Goal: Information Seeking & Learning: Find specific fact

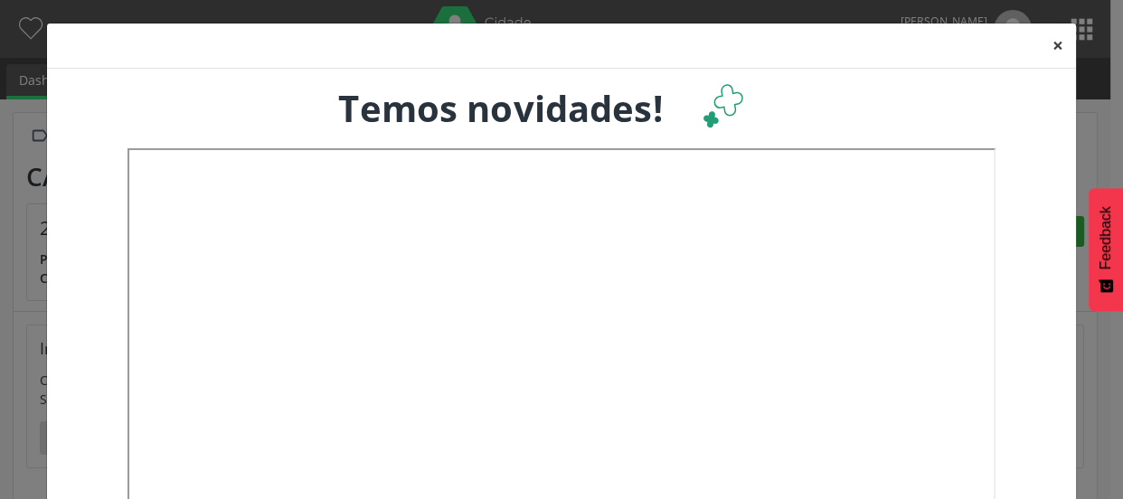
click at [1049, 44] on button "×" at bounding box center [1058, 46] width 36 height 44
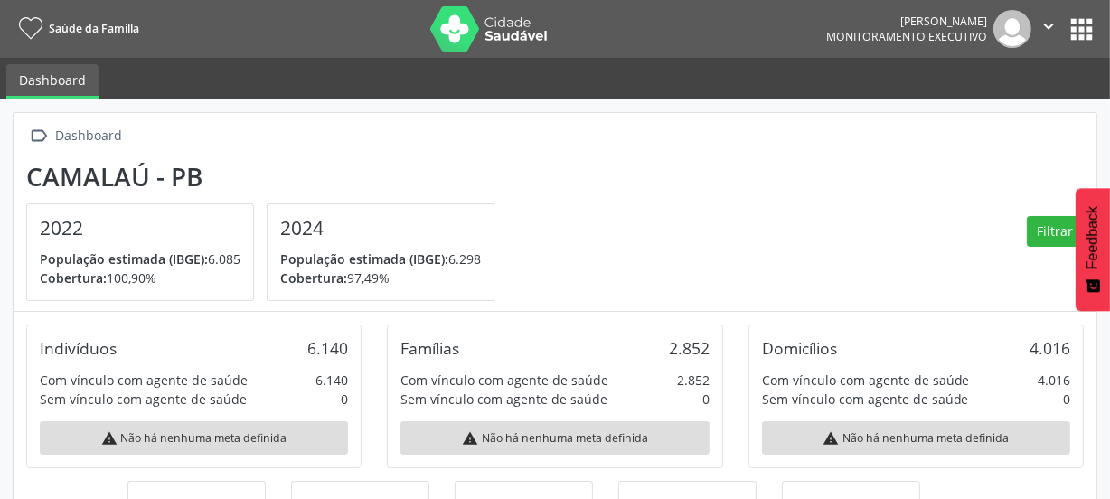
scroll to position [298, 362]
click at [1078, 25] on button "apps" at bounding box center [1082, 30] width 32 height 32
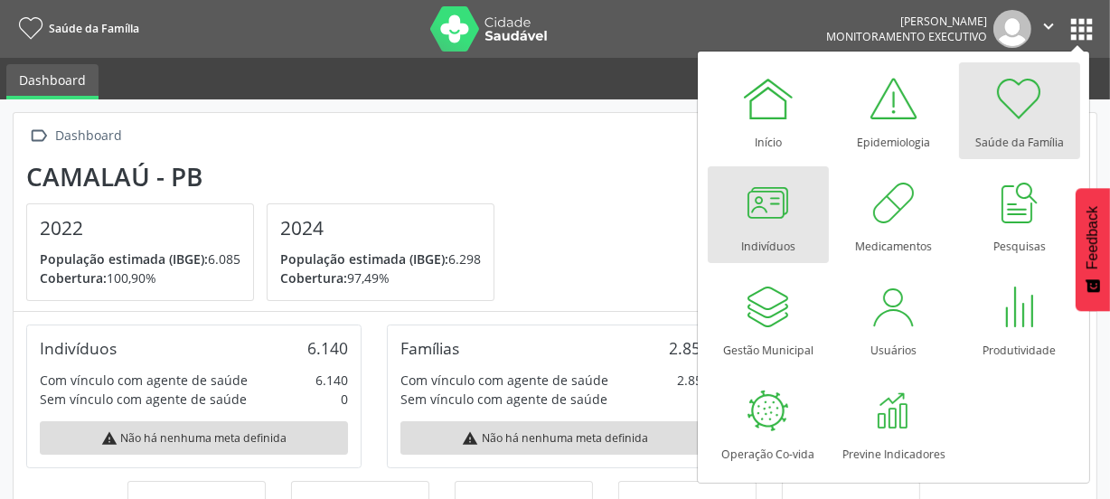
click at [783, 212] on div at bounding box center [768, 202] width 54 height 54
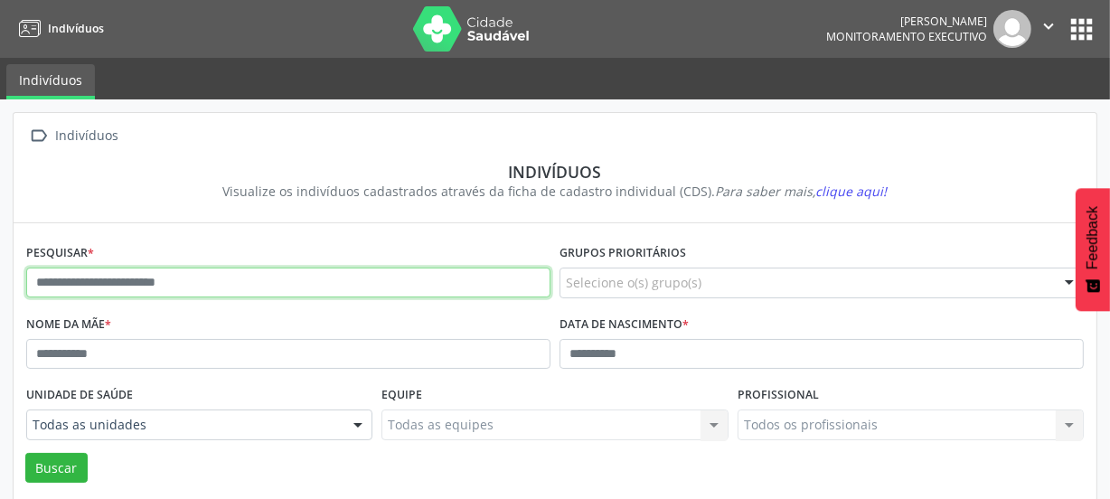
click at [164, 280] on input "text" at bounding box center [288, 283] width 524 height 31
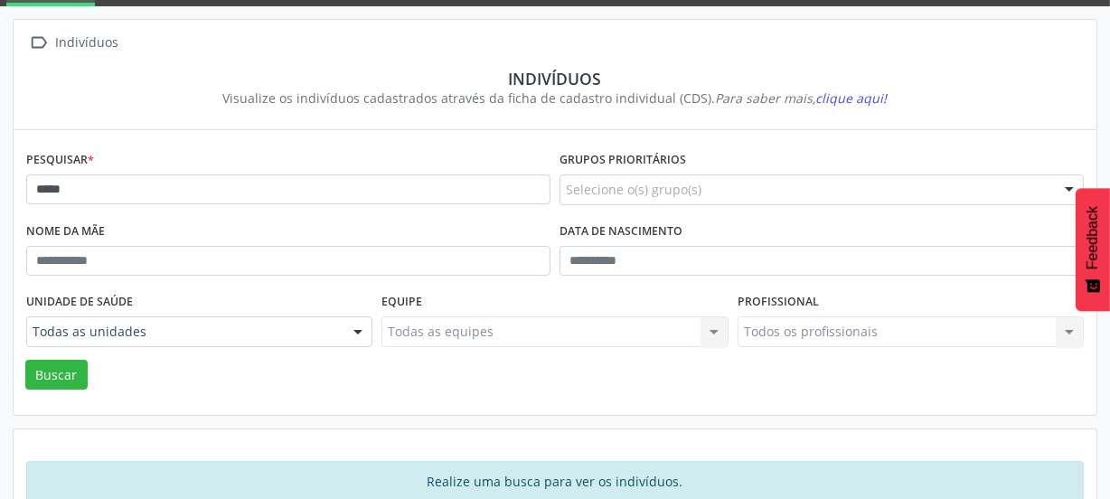
scroll to position [132, 0]
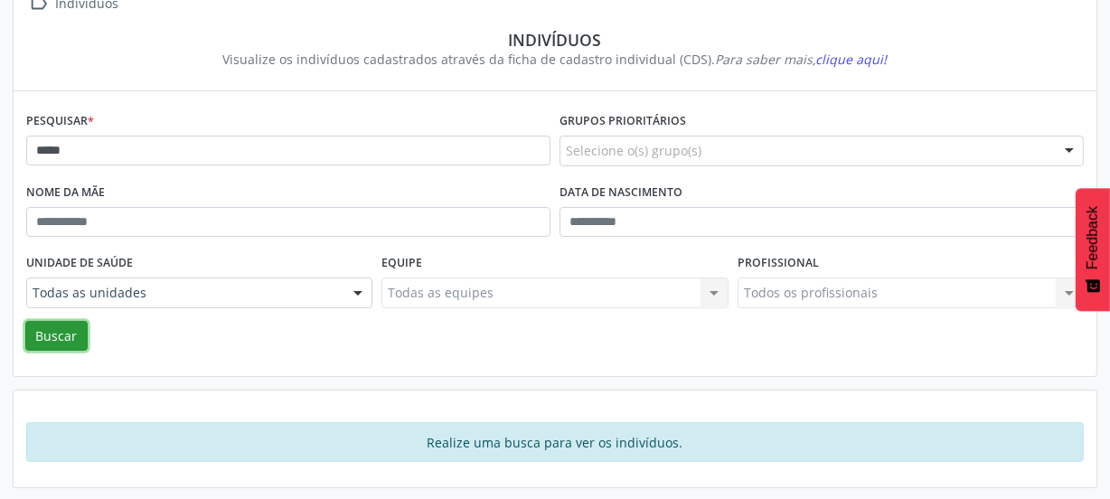
click at [63, 328] on button "Buscar" at bounding box center [56, 336] width 62 height 31
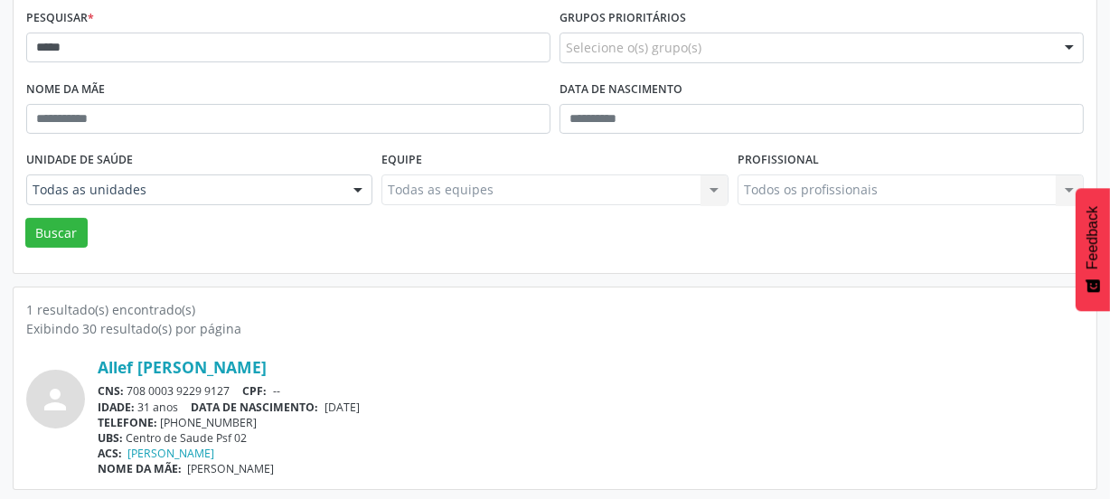
scroll to position [237, 0]
drag, startPoint x: 232, startPoint y: 385, endPoint x: 131, endPoint y: 384, distance: 101.3
click at [131, 384] on div "CNS: 708 0003 9229 9127 CPF: --" at bounding box center [591, 388] width 986 height 15
copy div "708 0003 9229 9127"
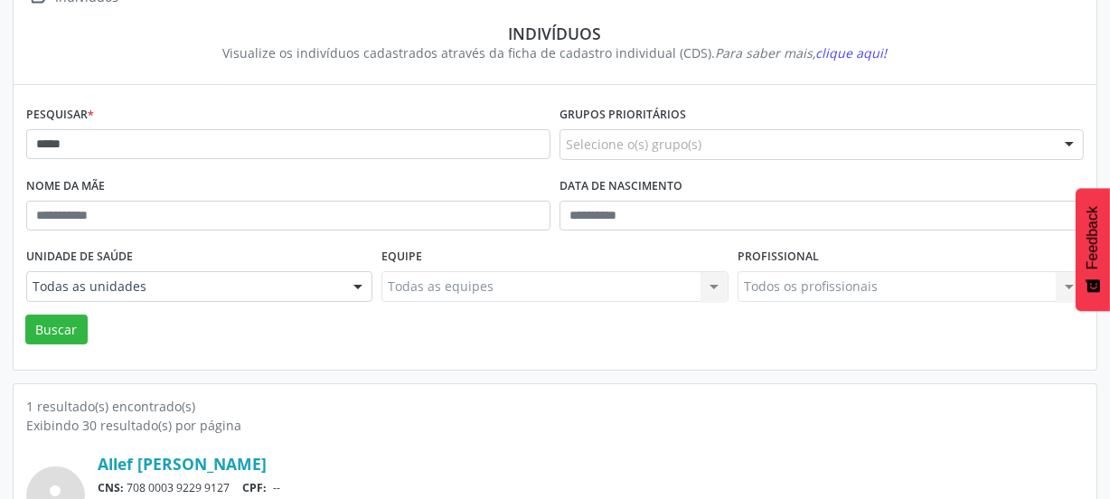
scroll to position [0, 0]
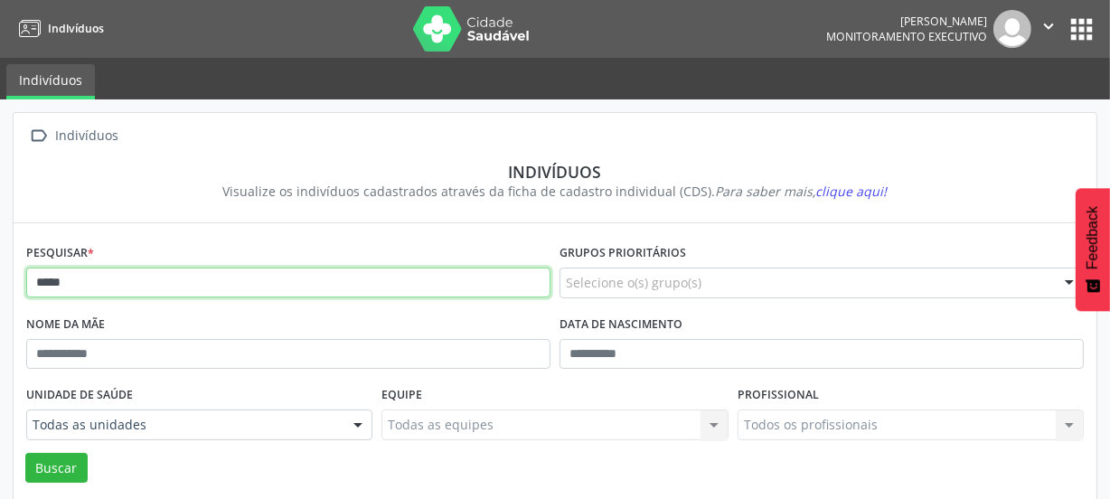
click at [132, 280] on input "*****" at bounding box center [288, 283] width 524 height 31
type input "*"
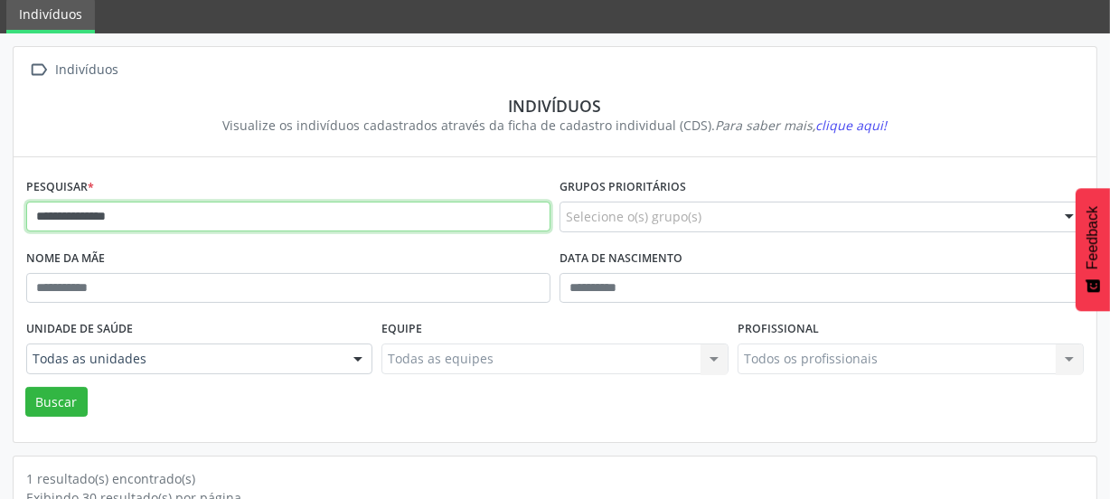
scroll to position [164, 0]
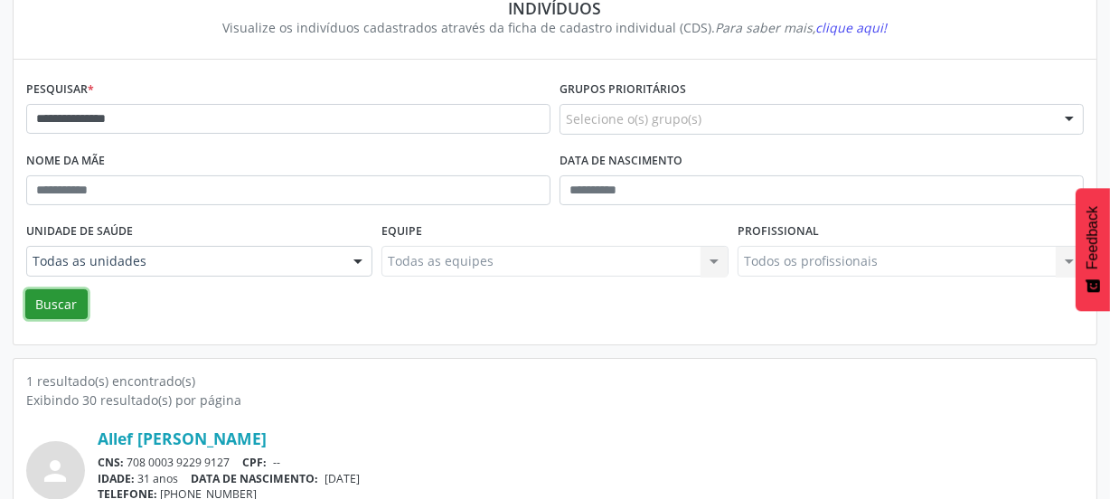
click at [58, 302] on button "Buscar" at bounding box center [56, 304] width 62 height 31
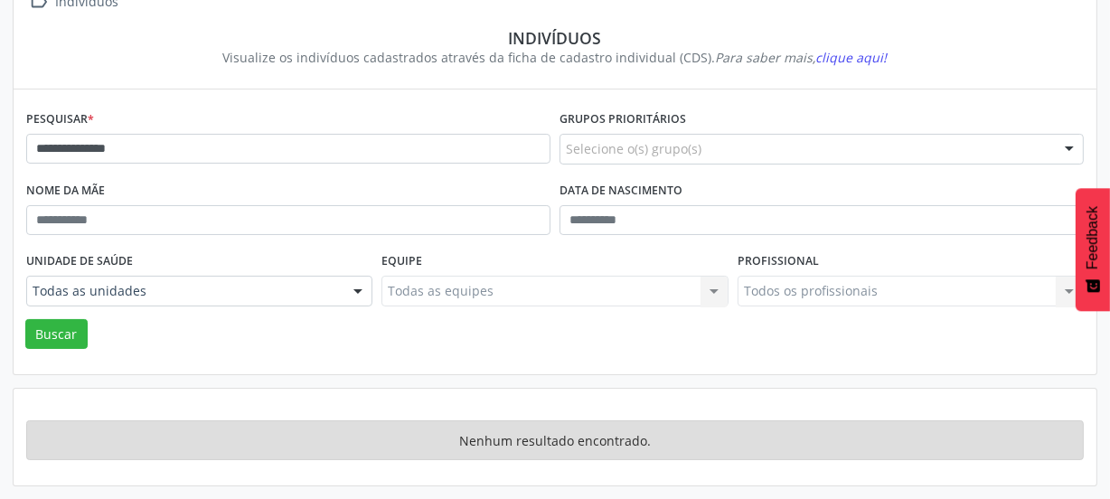
scroll to position [132, 0]
click at [76, 328] on button "Buscar" at bounding box center [56, 336] width 62 height 31
click at [62, 334] on button "Buscar" at bounding box center [56, 336] width 62 height 31
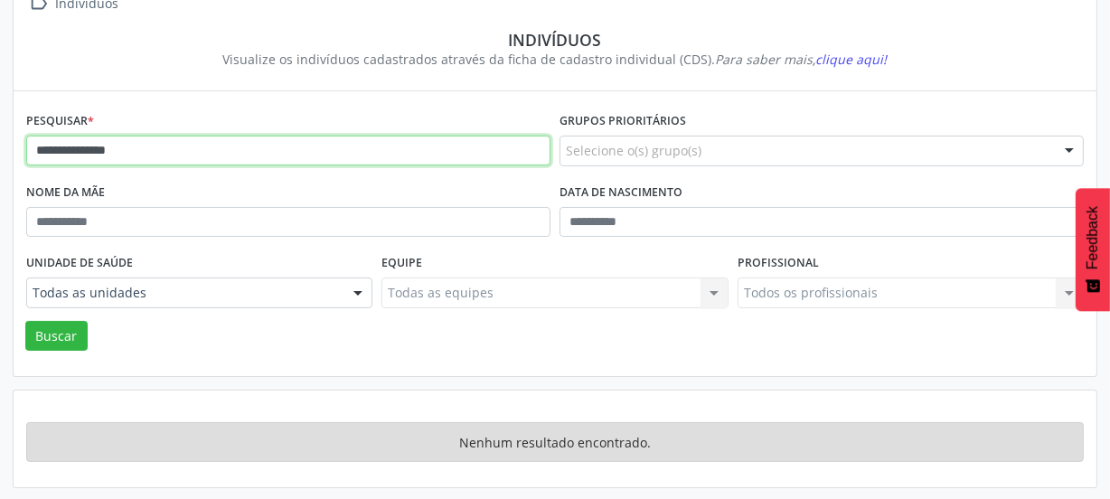
drag, startPoint x: 154, startPoint y: 147, endPoint x: 21, endPoint y: 138, distance: 133.2
click at [22, 138] on div "**********" at bounding box center [288, 143] width 533 height 71
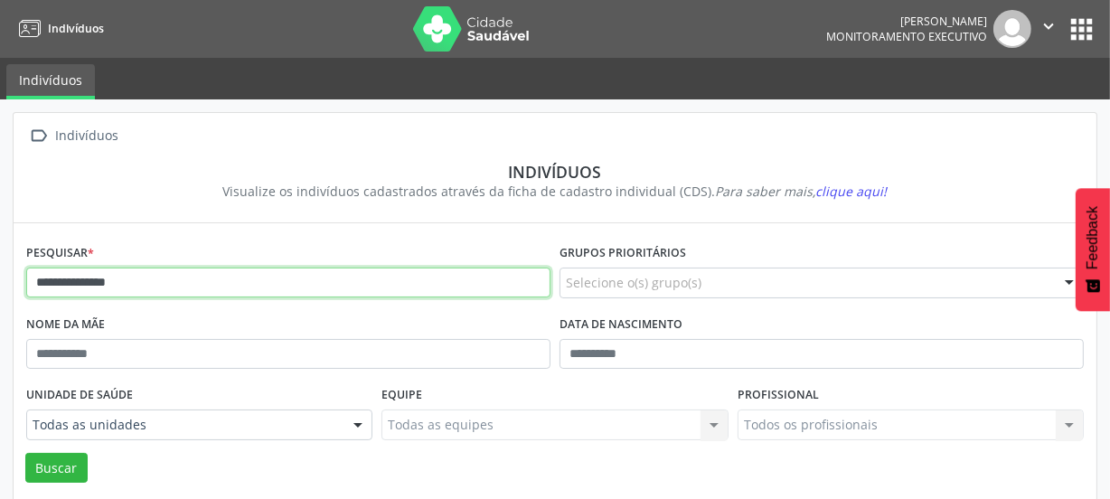
click at [194, 280] on input "**********" at bounding box center [288, 283] width 524 height 31
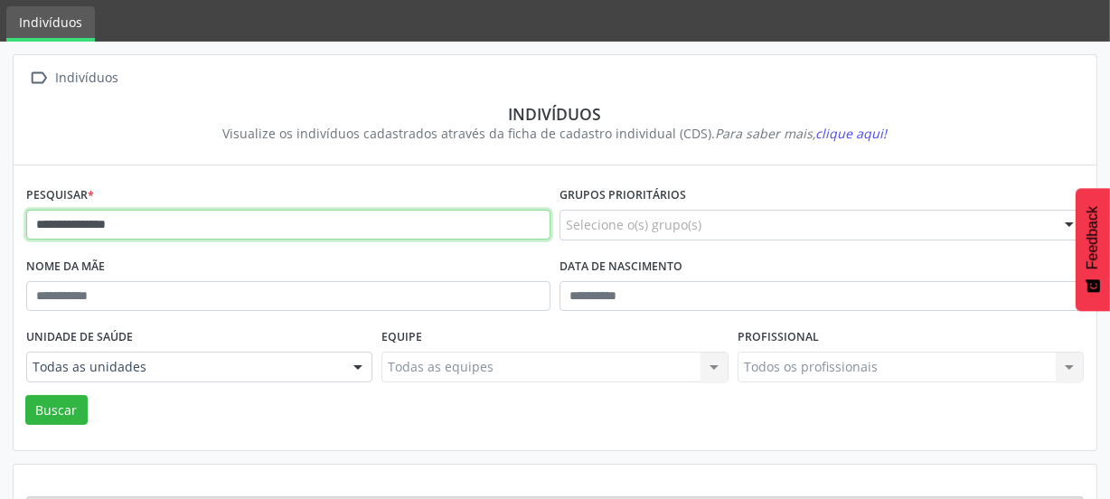
scroll to position [132, 0]
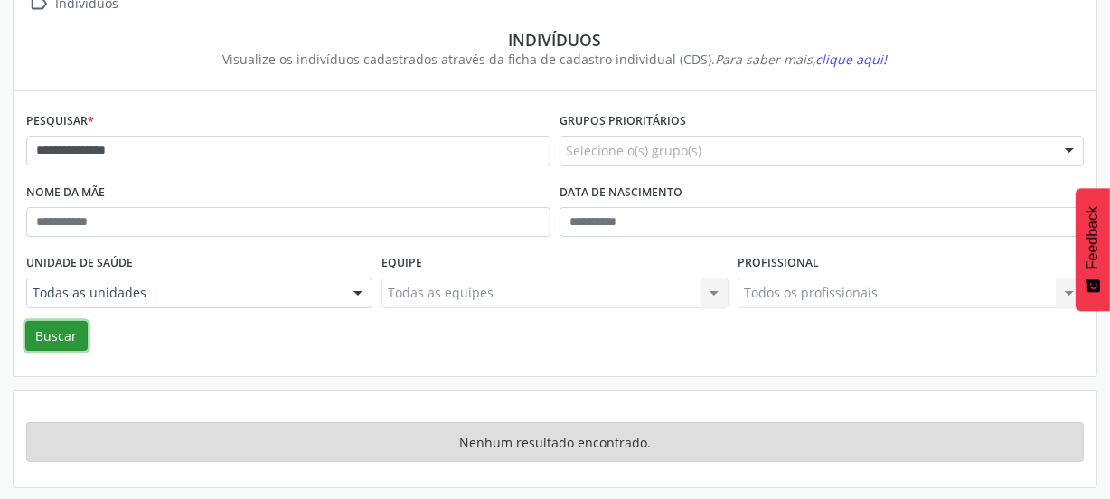
click at [62, 334] on button "Buscar" at bounding box center [56, 336] width 62 height 31
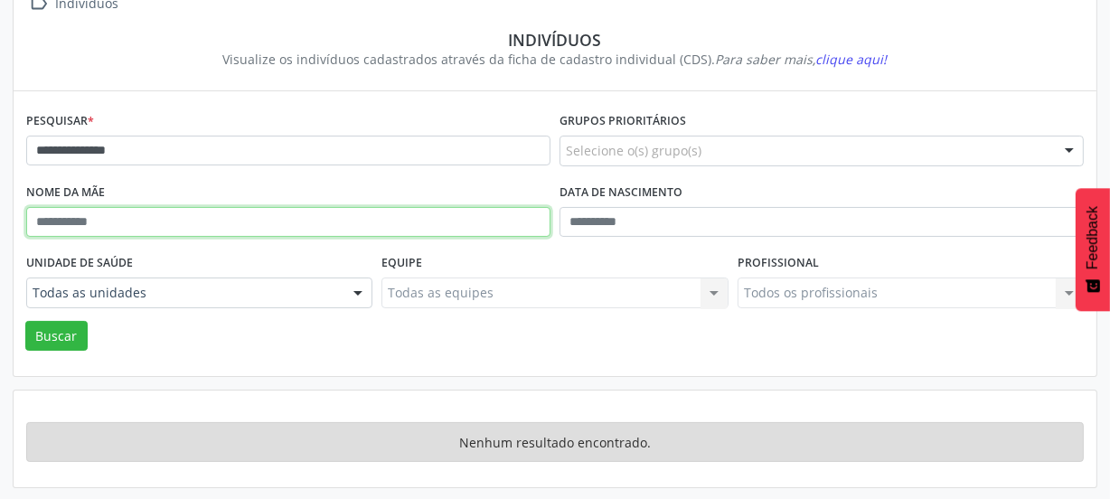
click at [254, 213] on input "text" at bounding box center [288, 222] width 524 height 31
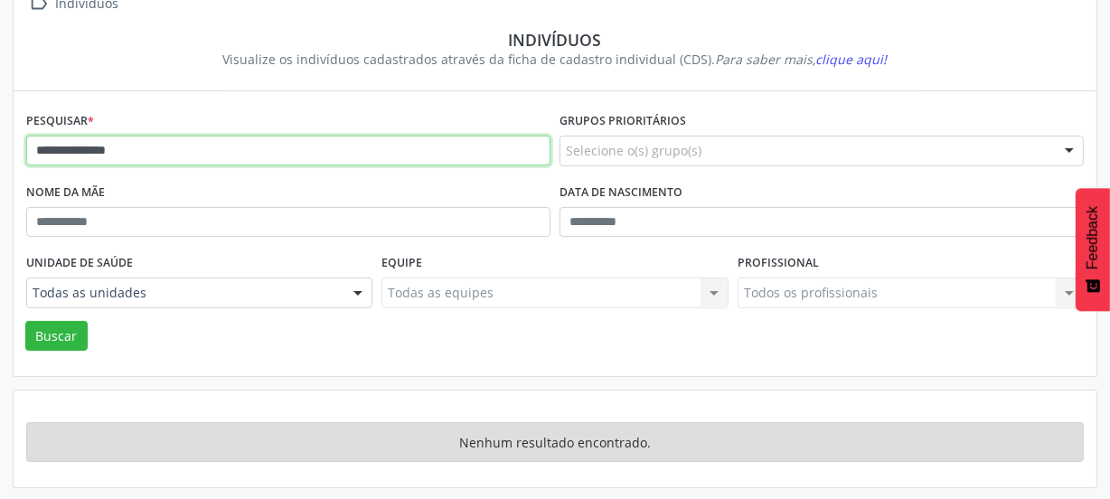
click at [209, 147] on input "**********" at bounding box center [288, 151] width 524 height 31
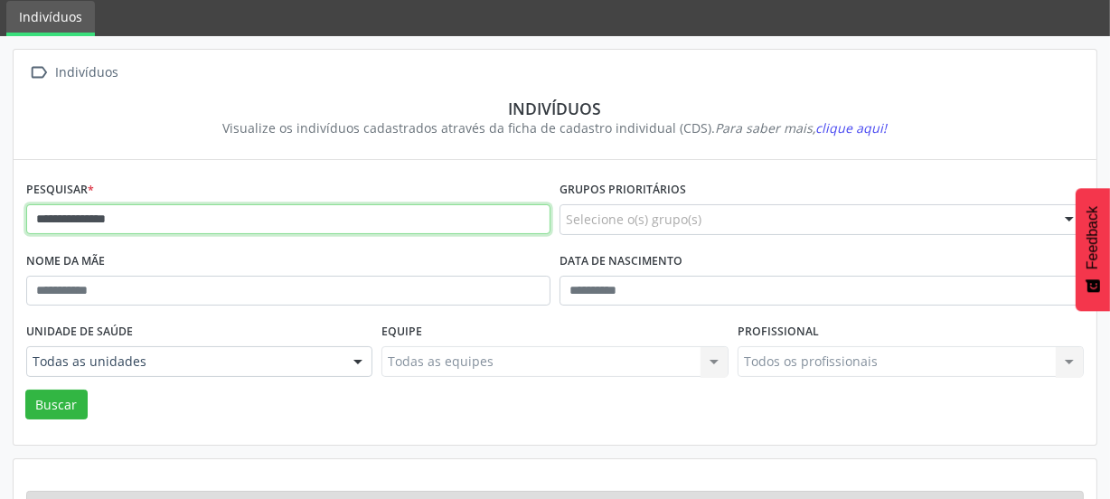
scroll to position [0, 0]
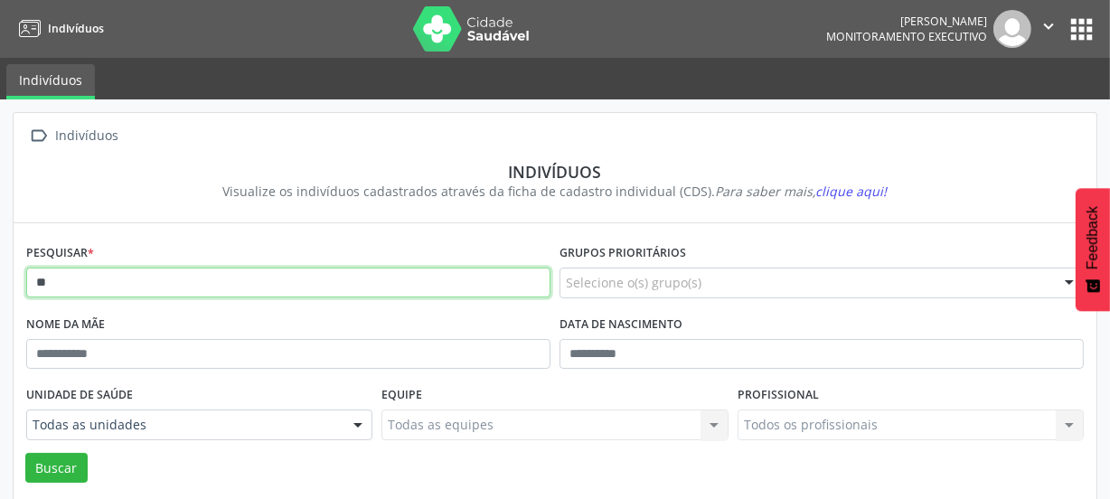
type input "*"
